Goal: Task Accomplishment & Management: Manage account settings

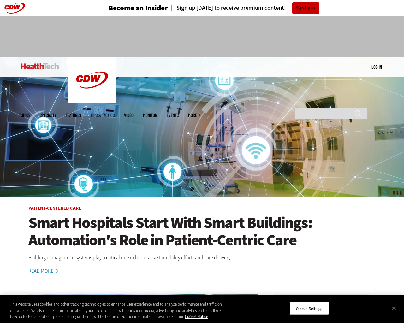
click at [401, 162] on img at bounding box center [202, 127] width 404 height 140
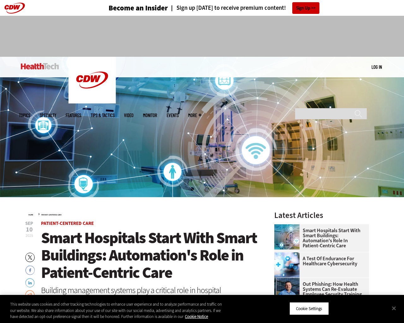
click at [376, 67] on link "Log in" at bounding box center [376, 67] width 10 height 6
